Goal: Contribute content: Add original content to the website for others to see

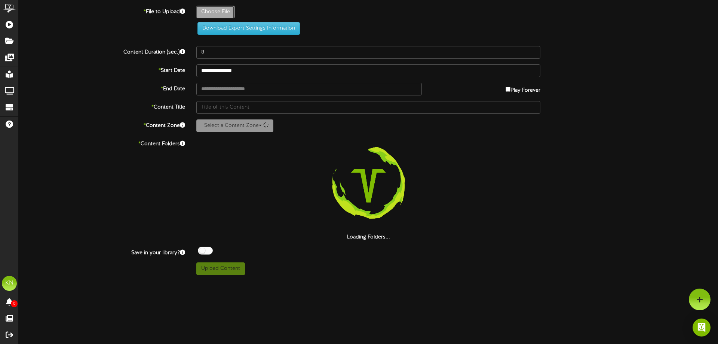
type input "**********"
type input "101325-1"
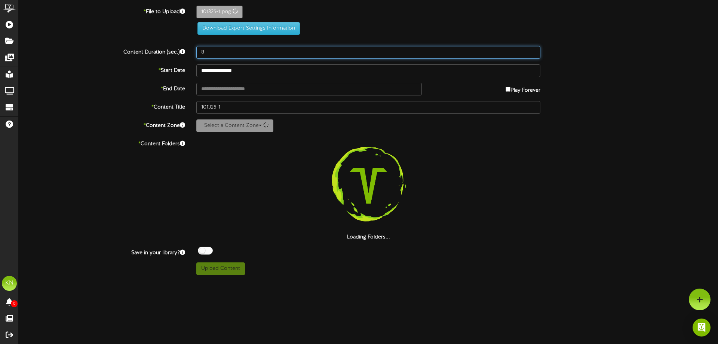
click at [242, 53] on input "8" at bounding box center [368, 52] width 344 height 13
type input "20"
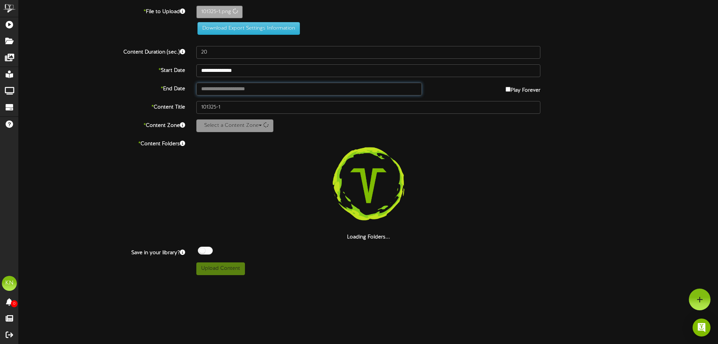
click at [228, 90] on input "text" at bounding box center [309, 89] width 226 height 13
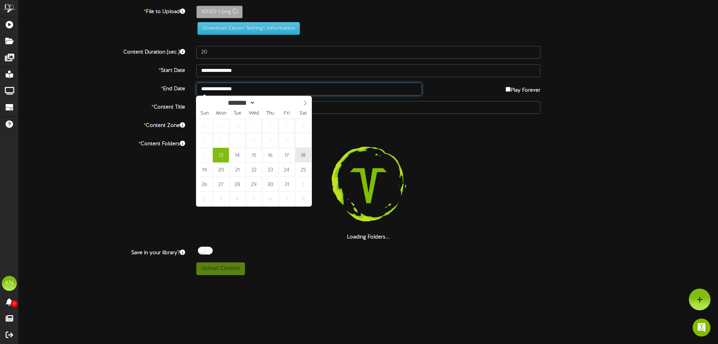
type input "**********"
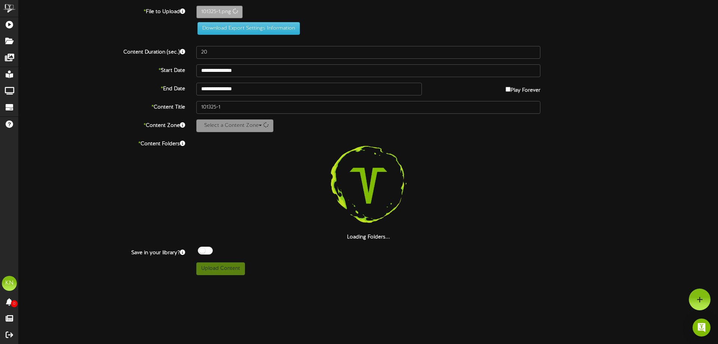
click at [242, 165] on div at bounding box center [368, 186] width 344 height 96
click at [258, 178] on div at bounding box center [368, 186] width 344 height 96
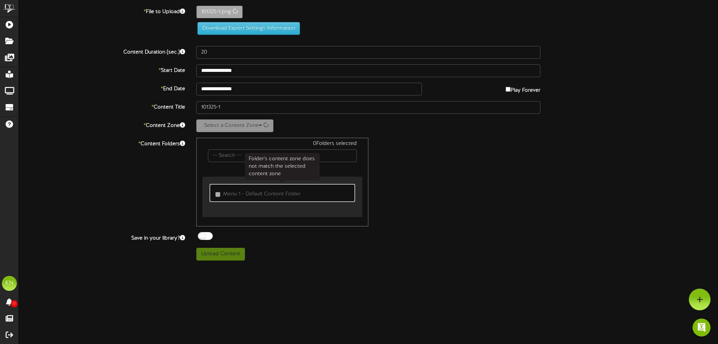
click at [261, 192] on span "Menu 1 - Default Content Folder" at bounding box center [262, 194] width 78 height 6
click at [266, 171] on button "Search" at bounding box center [268, 170] width 31 height 13
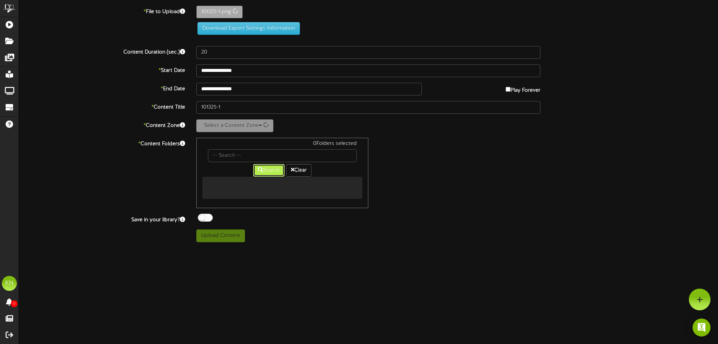
click at [271, 172] on button "Search" at bounding box center [268, 170] width 31 height 13
click at [303, 173] on button "Clear" at bounding box center [298, 170] width 25 height 13
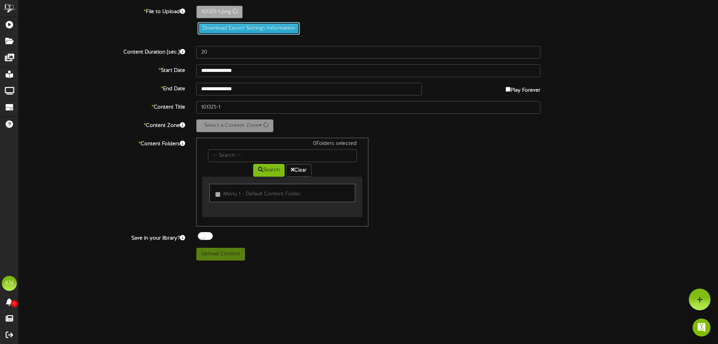
click at [248, 25] on button "Download Export Settings Information" at bounding box center [249, 28] width 102 height 13
click at [413, 230] on div "**********" at bounding box center [369, 133] width 700 height 255
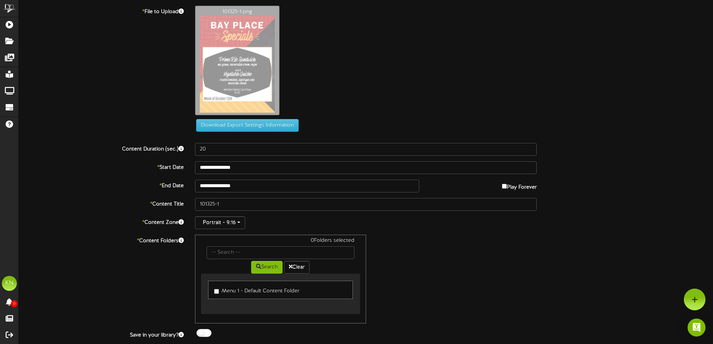
click at [300, 333] on div "Off On" at bounding box center [366, 334] width 342 height 10
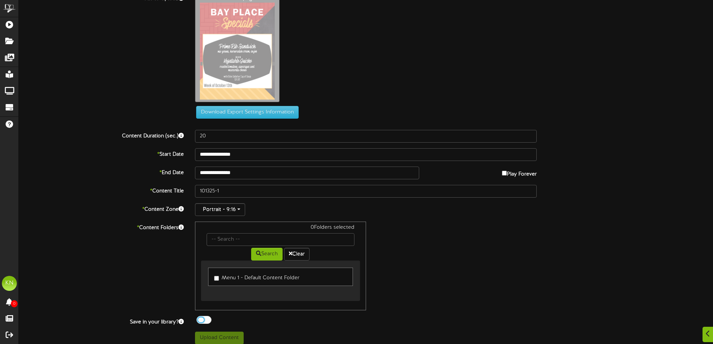
scroll to position [19, 0]
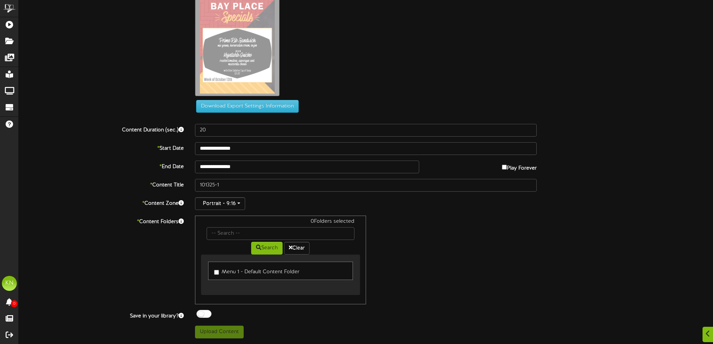
click at [255, 274] on label "Menu 1 - Default Content Folder" at bounding box center [256, 271] width 85 height 10
click at [232, 337] on button "Upload Content" at bounding box center [219, 331] width 49 height 13
click at [456, 267] on div "1 Folders selected Search Clear Menu 1 - Default Content Folder" at bounding box center [365, 259] width 353 height 89
click at [256, 273] on label "Menu 1 - Default Content Folder" at bounding box center [256, 271] width 85 height 10
click at [270, 270] on label "Menu 1 - Default Content Folder" at bounding box center [256, 271] width 85 height 10
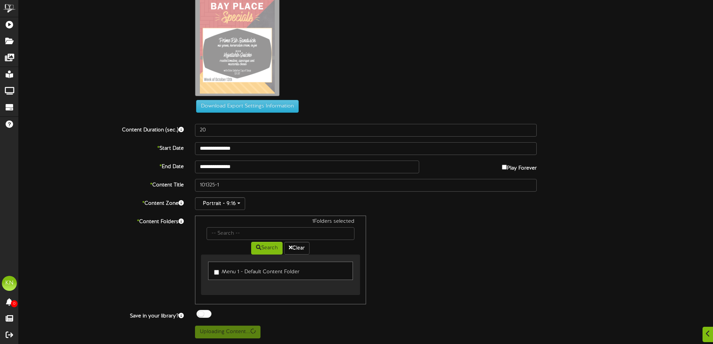
click at [201, 316] on div at bounding box center [203, 314] width 15 height 8
click at [208, 316] on div at bounding box center [203, 314] width 15 height 8
drag, startPoint x: 80, startPoint y: 274, endPoint x: 84, endPoint y: 267, distance: 7.2
click at [82, 269] on div "* Content Folders 1 Folders selected Search Clear Menu 1 - Default Content Fold…" at bounding box center [365, 259] width 705 height 89
click at [411, 253] on div "1 Folders selected Search Clear Menu 1 - Default Content Folder" at bounding box center [365, 259] width 353 height 89
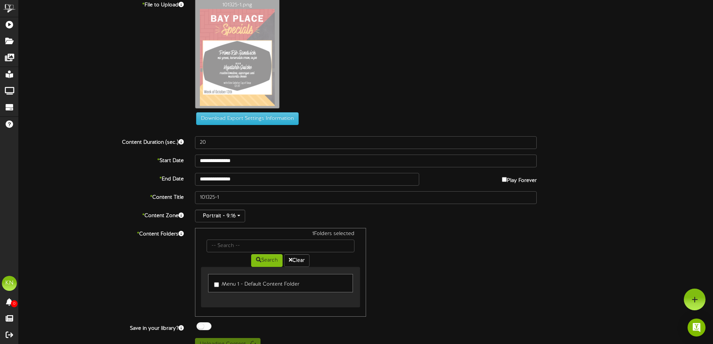
scroll to position [0, 0]
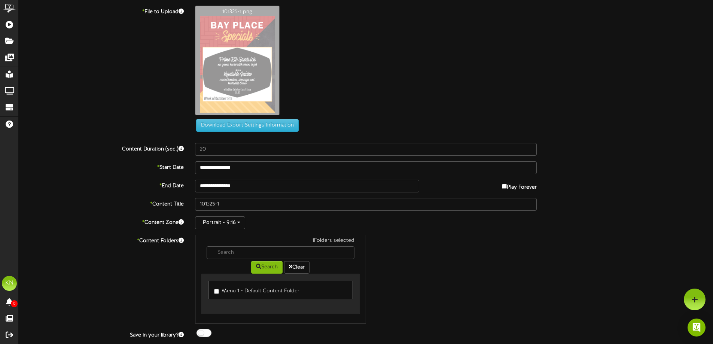
click at [480, 230] on div "**********" at bounding box center [366, 182] width 694 height 352
click at [463, 228] on div "Portrait - 9:16" at bounding box center [366, 222] width 342 height 13
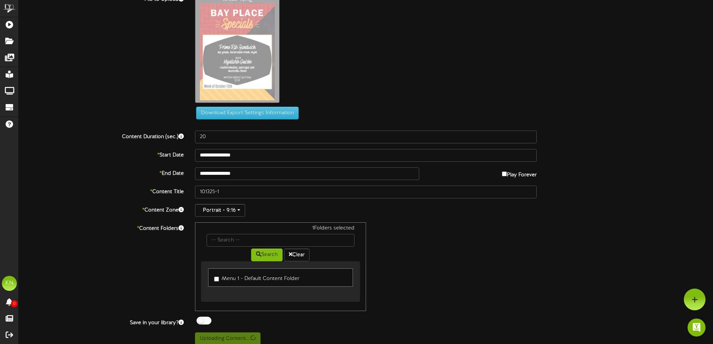
scroll to position [19, 0]
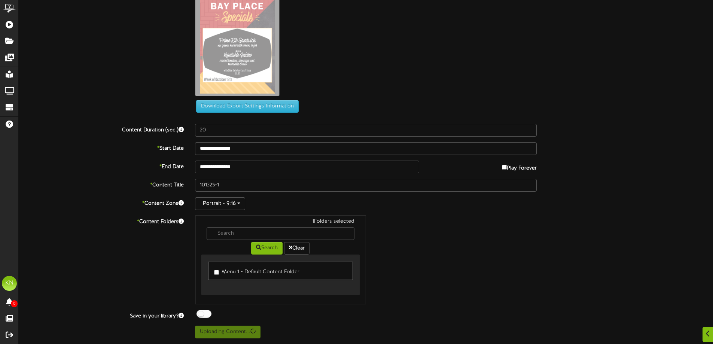
click at [285, 271] on label "Menu 1 - Default Content Folder" at bounding box center [256, 271] width 85 height 10
click at [276, 270] on label "Menu 1 - Default Content Folder" at bounding box center [256, 271] width 85 height 10
click at [471, 307] on div "**********" at bounding box center [366, 163] width 694 height 352
drag, startPoint x: 468, startPoint y: 302, endPoint x: 468, endPoint y: 297, distance: 4.9
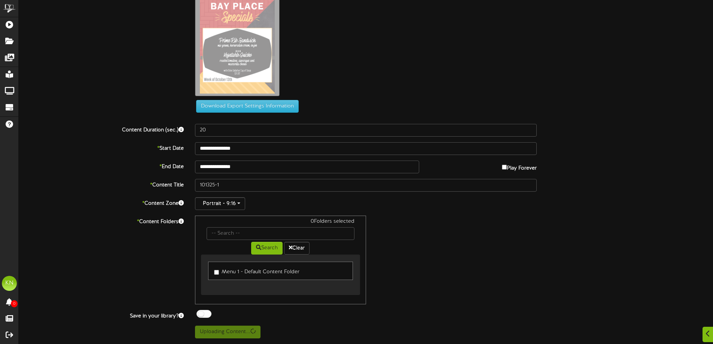
click at [468, 301] on div "0 Folders selected Search Clear Menu 1 - Default Content Folder" at bounding box center [365, 259] width 353 height 89
